Goal: Information Seeking & Learning: Find contact information

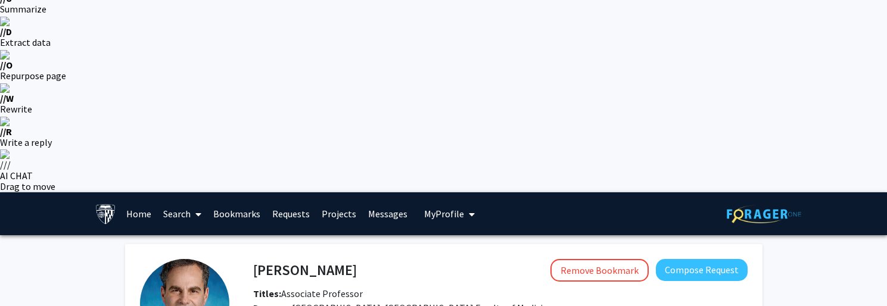
scroll to position [209, 0]
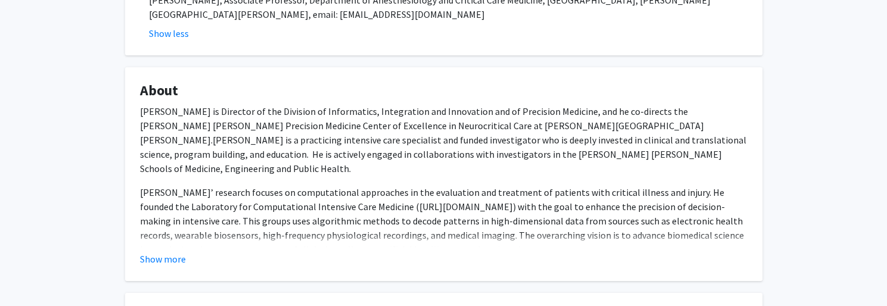
scroll to position [832, 0]
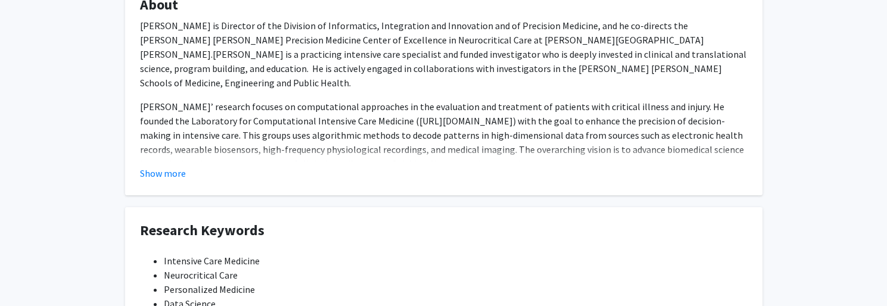
scroll to position [924, 0]
click at [492, 183] on div "Robert Stevens Remove Bookmark Compose Request Titles: Associate Professor Degr…" at bounding box center [443, 221] width 655 height 1411
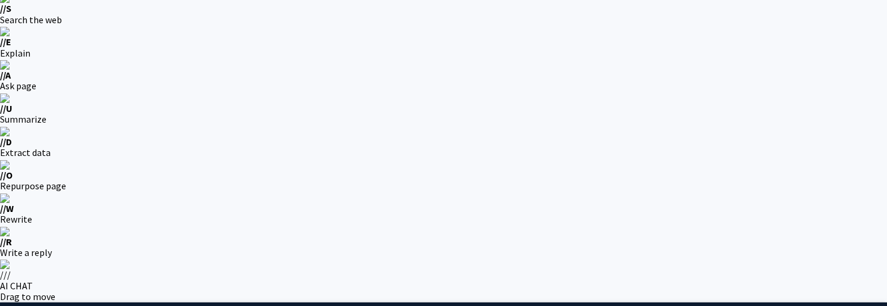
scroll to position [0, 0]
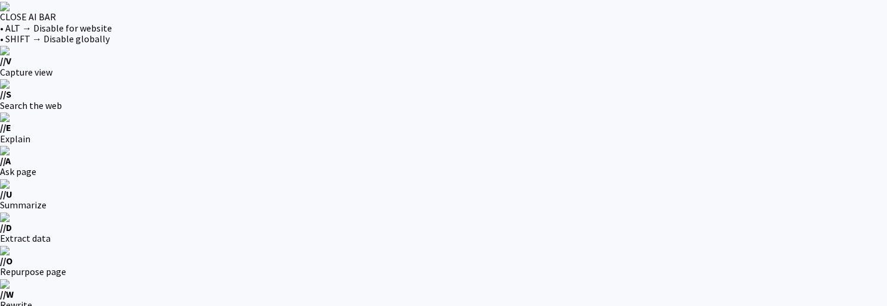
scroll to position [152, 0]
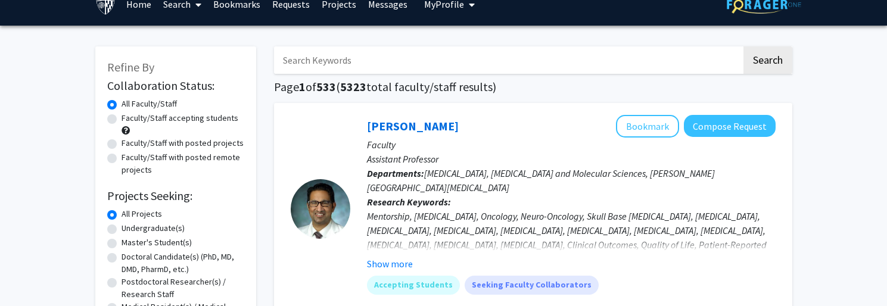
scroll to position [414, 0]
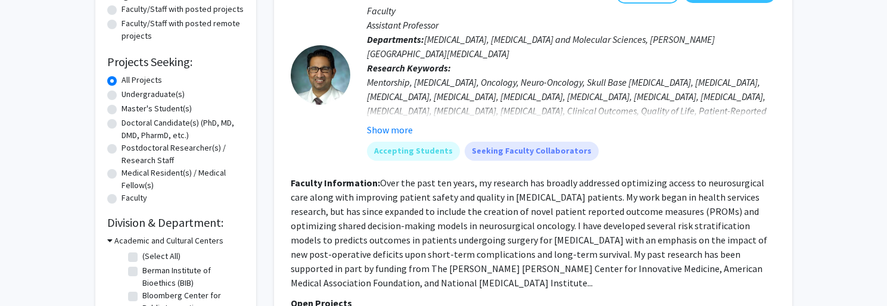
scroll to position [539, 0]
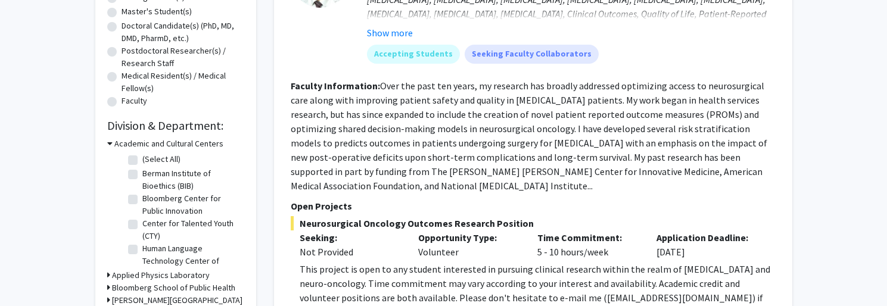
scroll to position [638, 0]
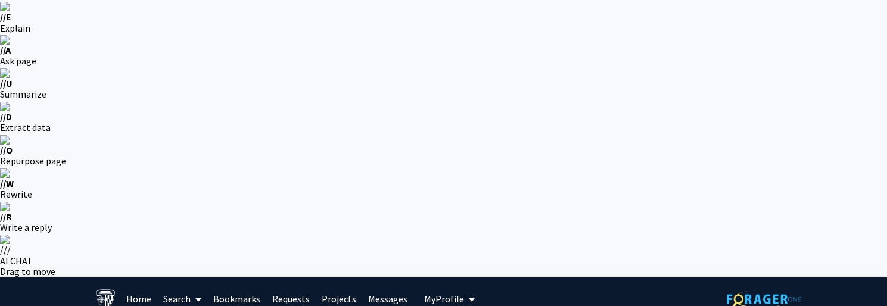
scroll to position [0, 0]
